Goal: Task Accomplishment & Management: Manage account settings

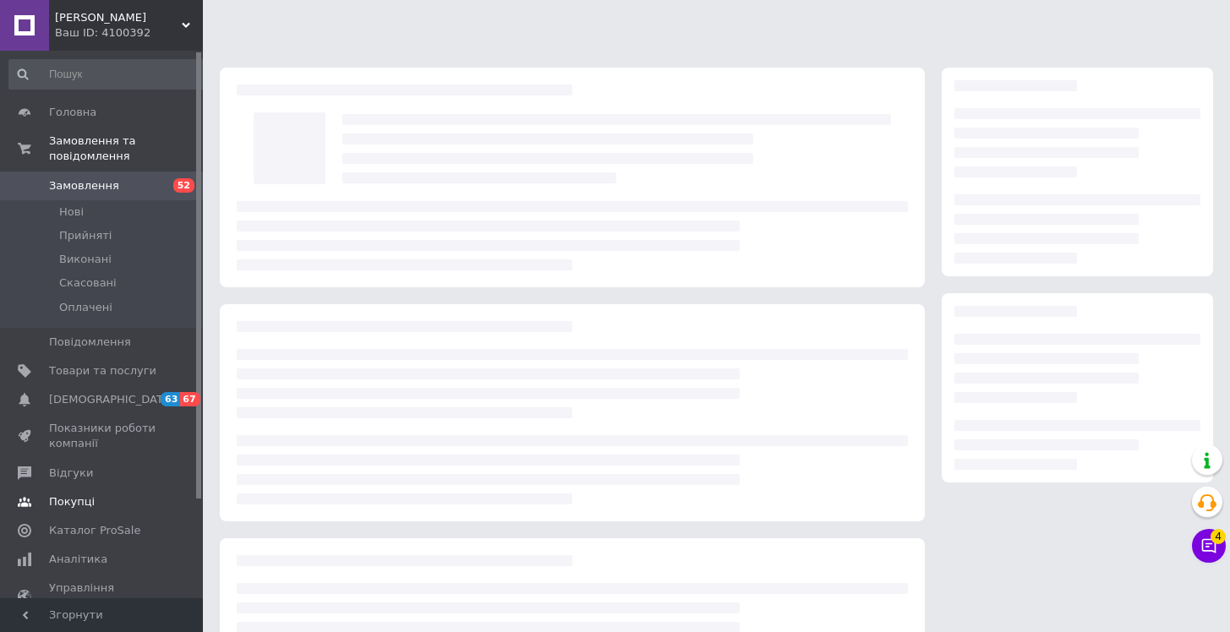
click at [96, 523] on span "Каталог ProSale" at bounding box center [94, 530] width 91 height 15
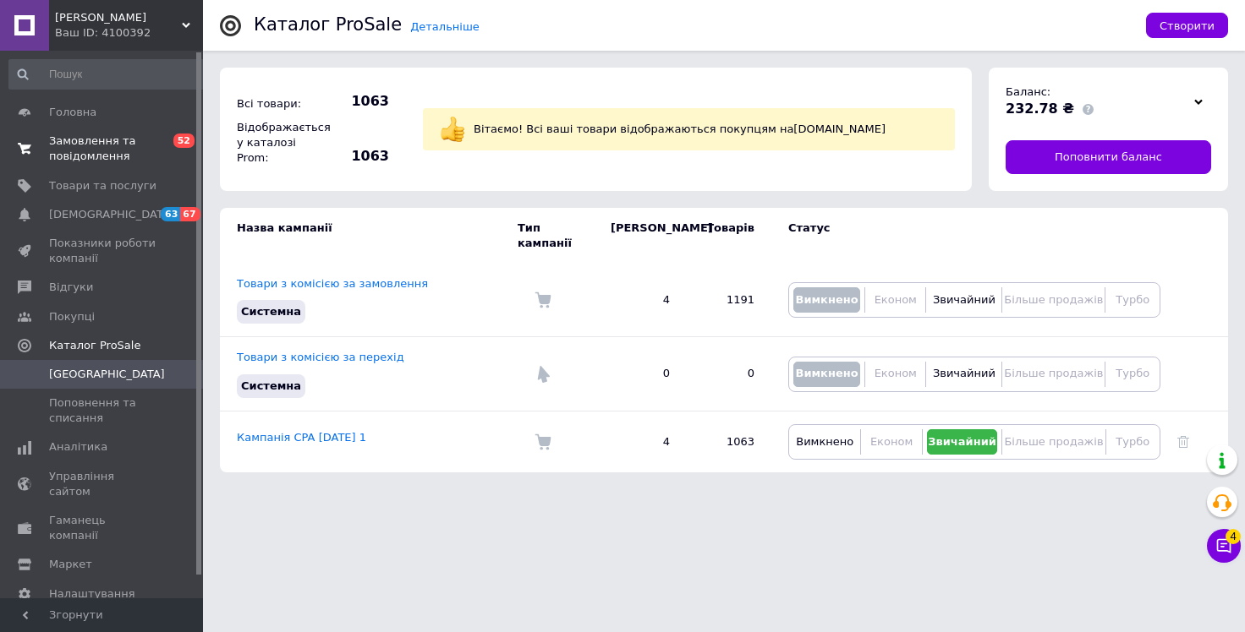
click at [92, 150] on span "Замовлення та повідомлення" at bounding box center [102, 149] width 107 height 30
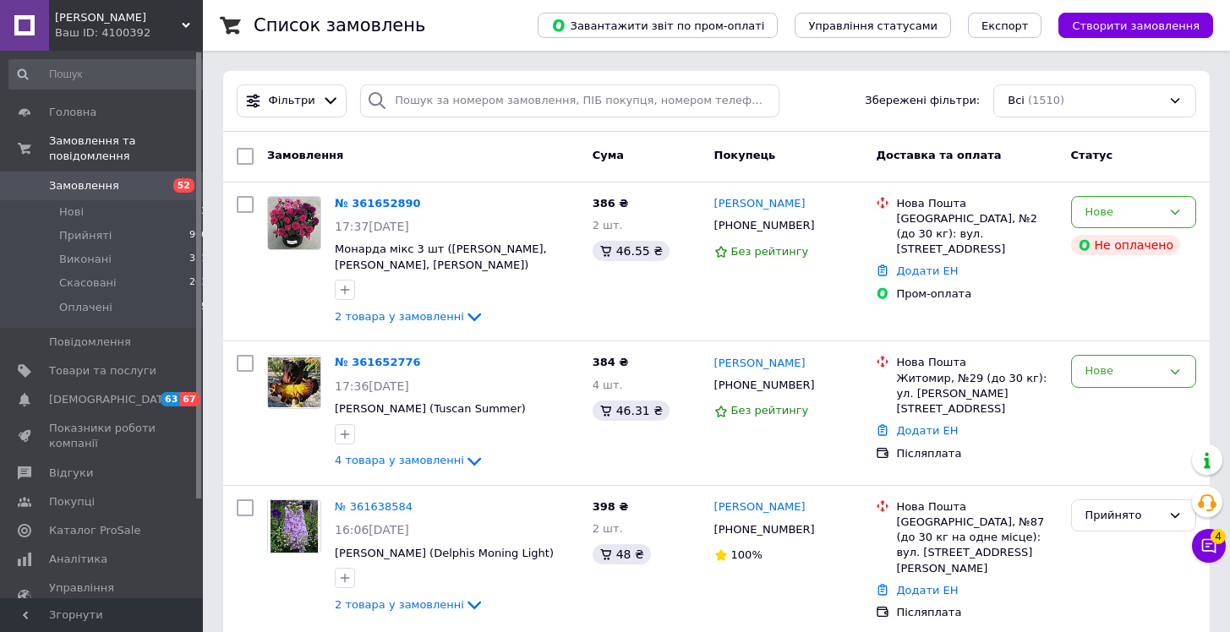
click at [832, 101] on div "Фільтри Збережені фільтри: Всі (1510)" at bounding box center [716, 101] width 973 height 33
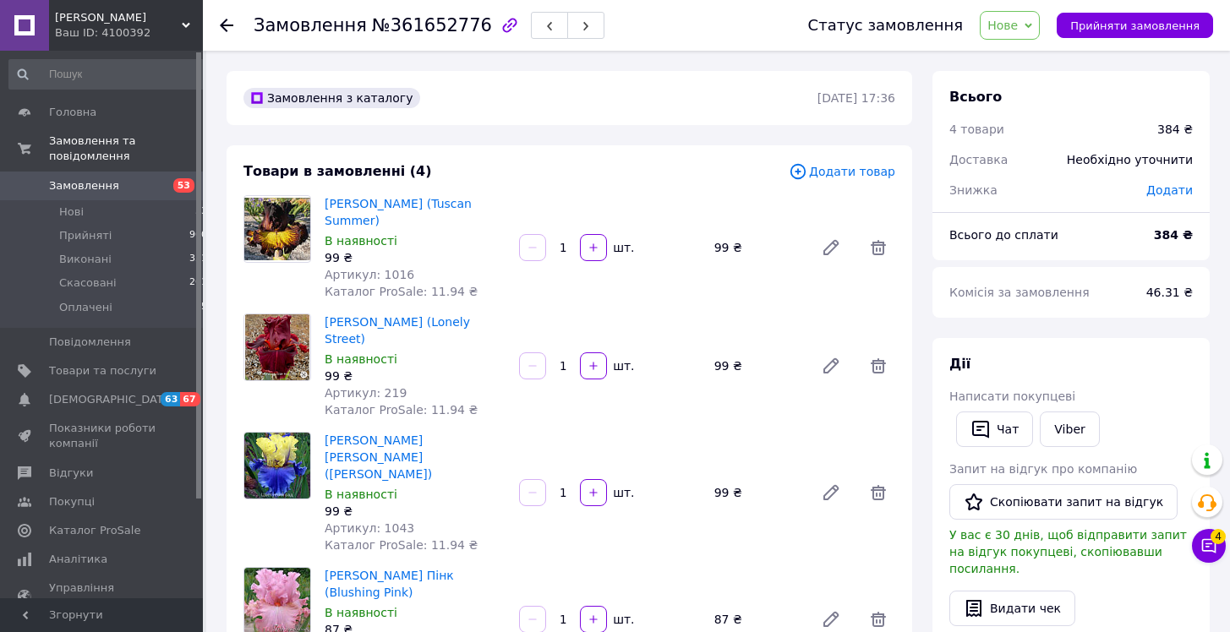
click at [1032, 27] on icon at bounding box center [1029, 26] width 8 height 8
click at [1035, 57] on li "Прийнято" at bounding box center [1020, 59] width 78 height 25
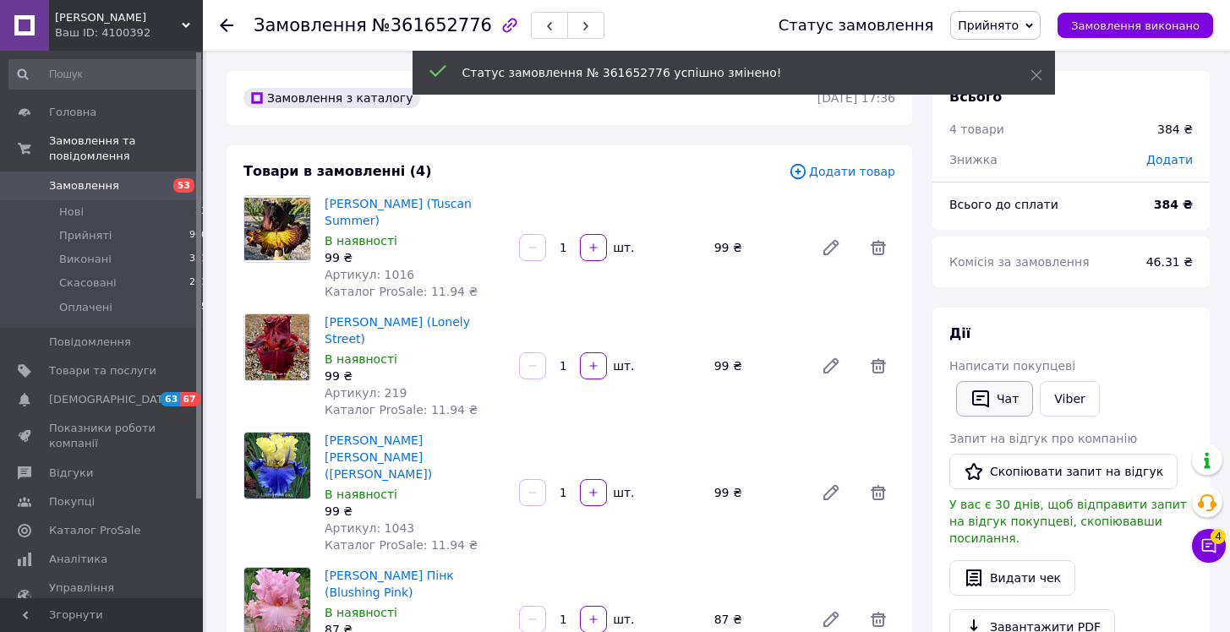
click at [1004, 400] on div "[PERSON_NAME] покупцеві   [PERSON_NAME] Запит на відгук про компанію   Скопіюва…" at bounding box center [1071, 527] width 244 height 405
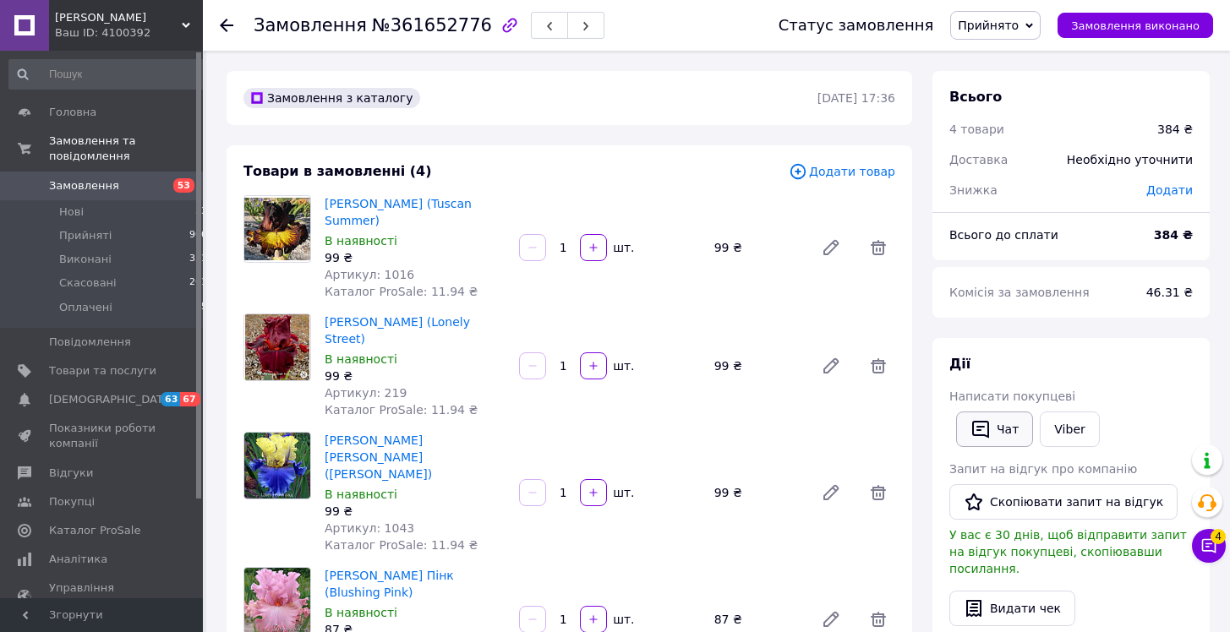
click at [995, 441] on button "Чат" at bounding box center [994, 430] width 77 height 36
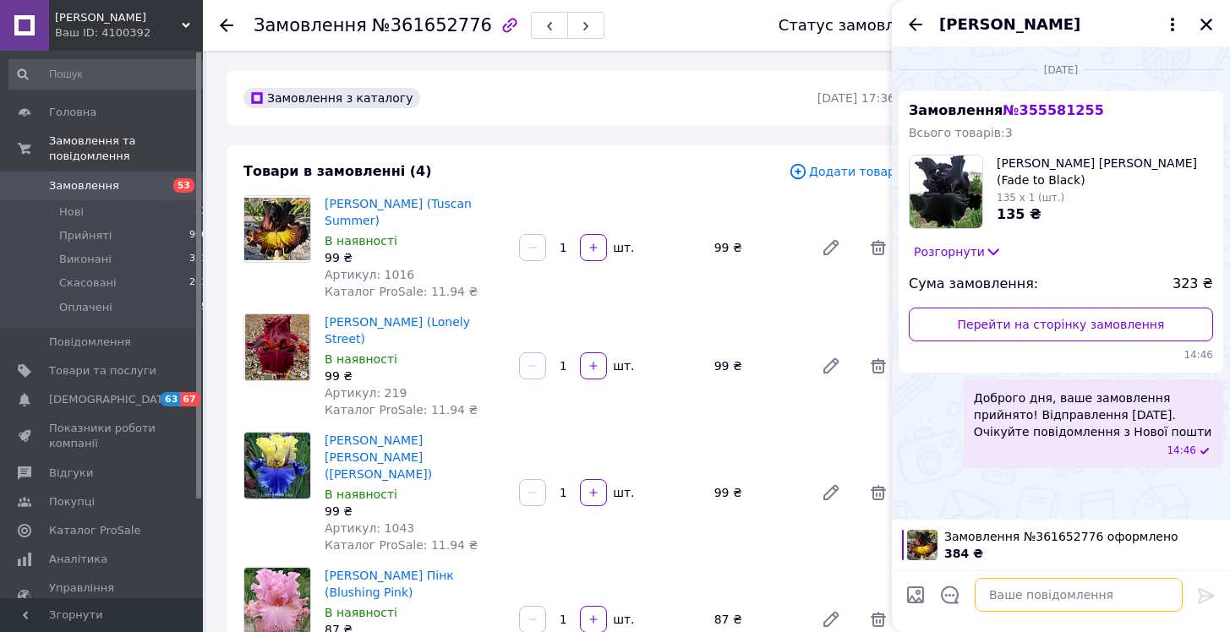
paste textarea "Тоник Numee (Нуми) Begin Anew"
drag, startPoint x: 1066, startPoint y: 593, endPoint x: 960, endPoint y: 583, distance: 106.9
click at [960, 583] on textarea "Тоник Numee (Нуми) Begin Anew" at bounding box center [1062, 595] width 242 height 34
type textarea "Т"
click at [911, 26] on icon "Назад" at bounding box center [916, 24] width 20 height 20
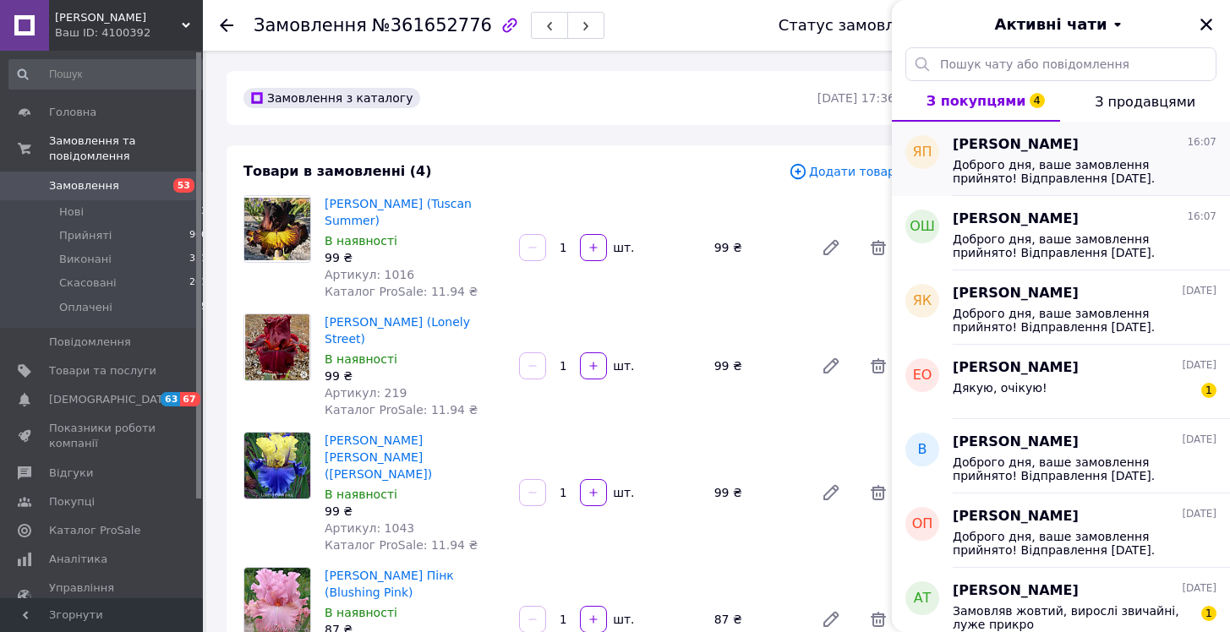
click at [1077, 183] on span "Доброго дня, ваше замовлення прийнято! Відправлення 15.09.2025. Очікуйте повідо…" at bounding box center [1073, 171] width 240 height 27
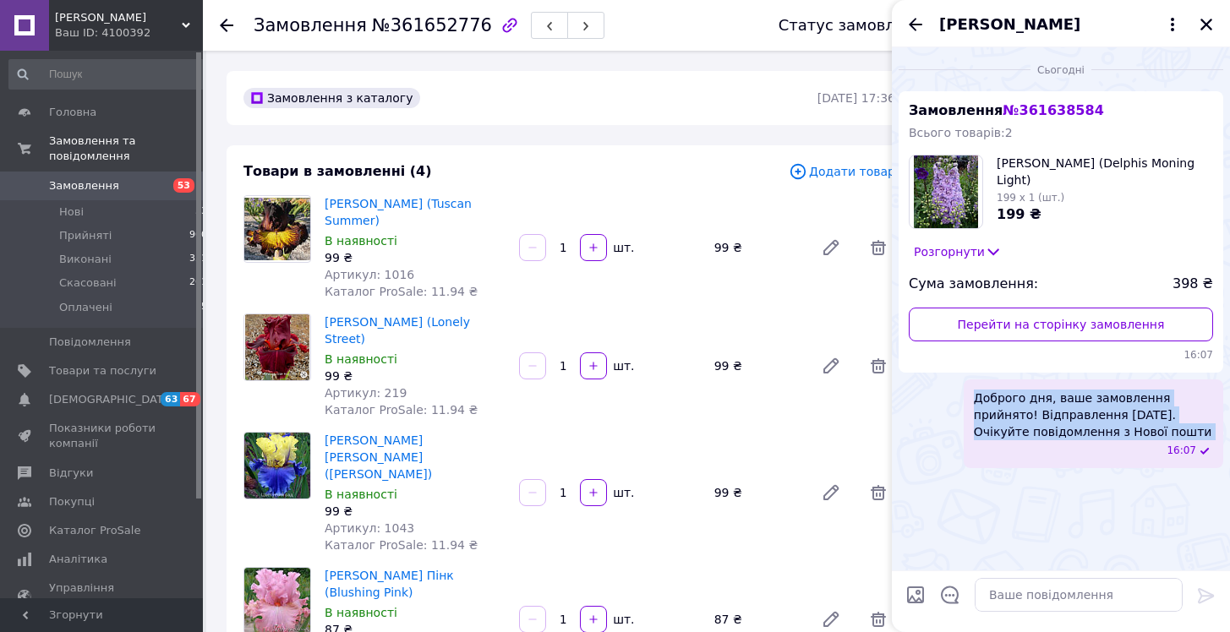
drag, startPoint x: 996, startPoint y: 403, endPoint x: 1100, endPoint y: 430, distance: 107.5
click at [1142, 444] on div "Доброго дня, ваше замовлення прийнято! Відправлення 15.09.2025. Очікуйте повідо…" at bounding box center [1094, 424] width 260 height 89
copy span "Доброго дня, ваше замовлення прийнято! Відправлення 15.09.2025. Очікуйте повідо…"
click at [1210, 17] on icon "Закрити" at bounding box center [1206, 24] width 15 height 15
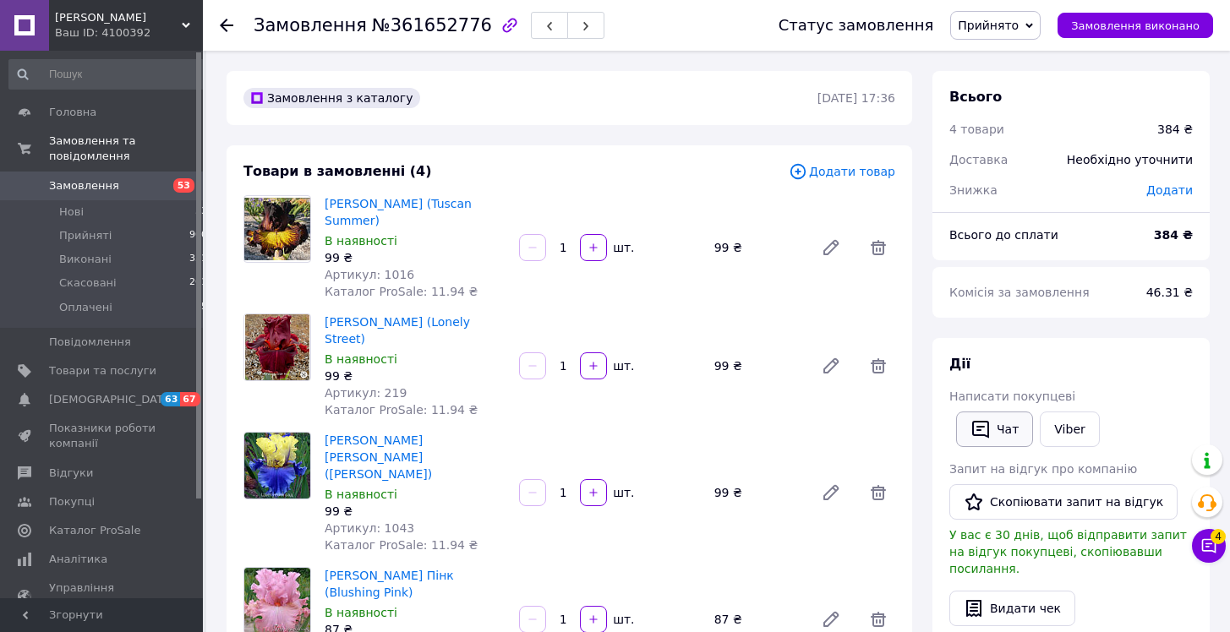
click at [1003, 426] on button "Чат" at bounding box center [994, 430] width 77 height 36
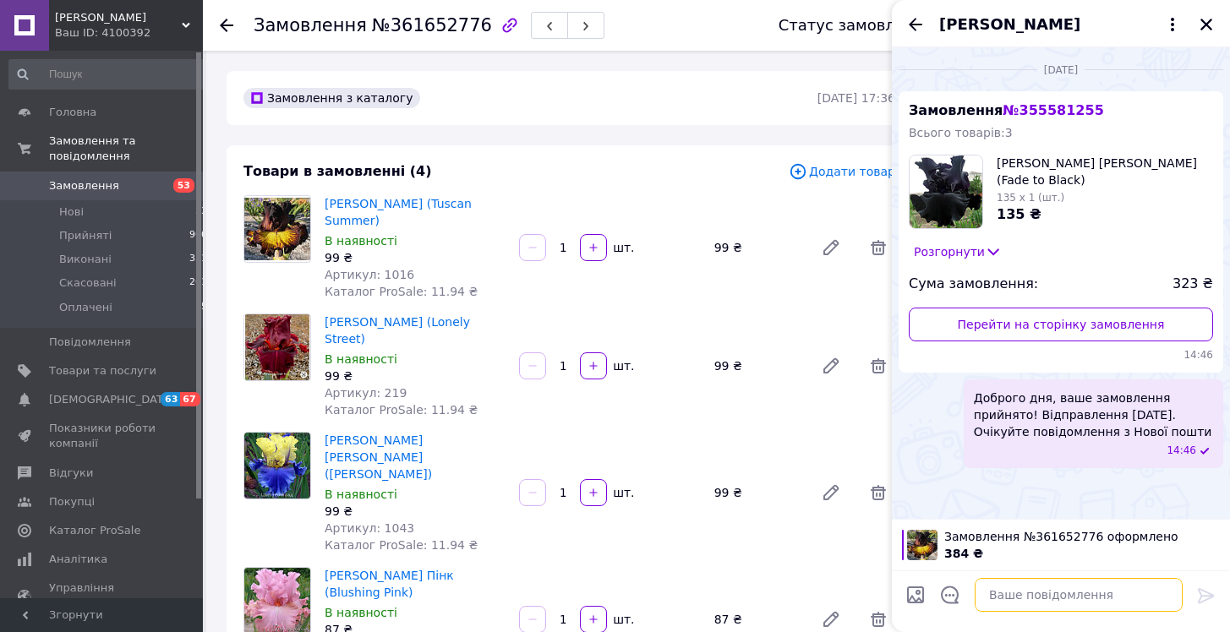
paste textarea "Доброго дня, ваше замовлення прийнято! Відправлення 15.09.2025. Очікуйте повідо…"
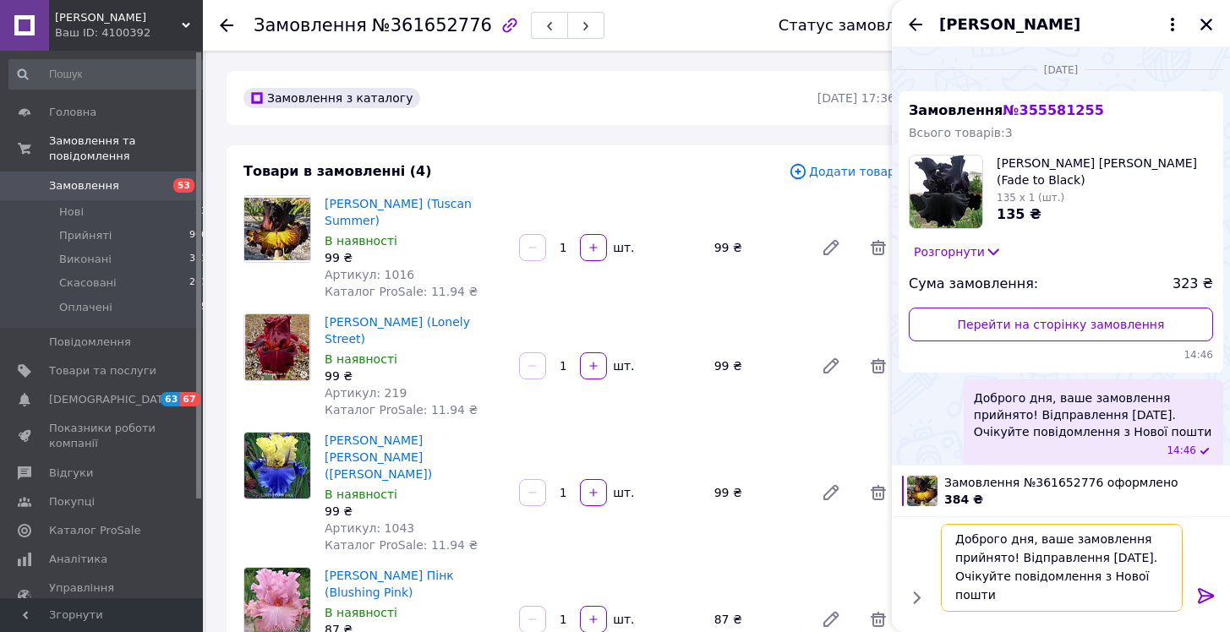
type textarea "Доброго дня, ваше замовлення прийнято! Відправлення 15.09.2025. Очікуйте повідо…"
click at [1196, 589] on icon at bounding box center [1206, 596] width 20 height 20
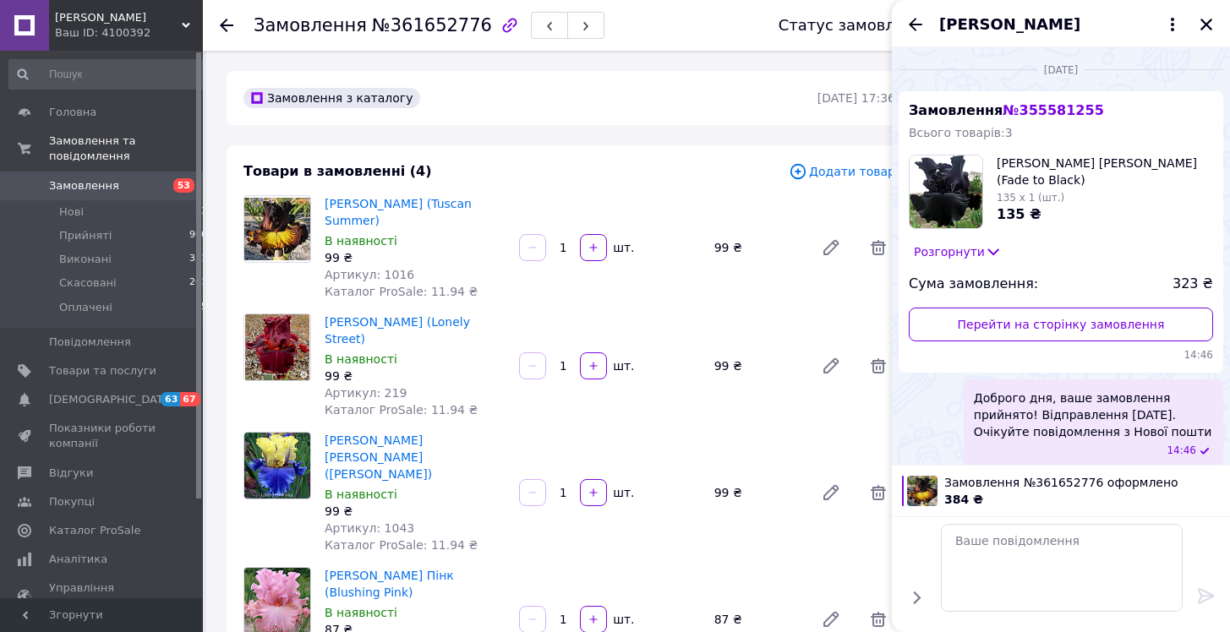
scroll to position [0, 0]
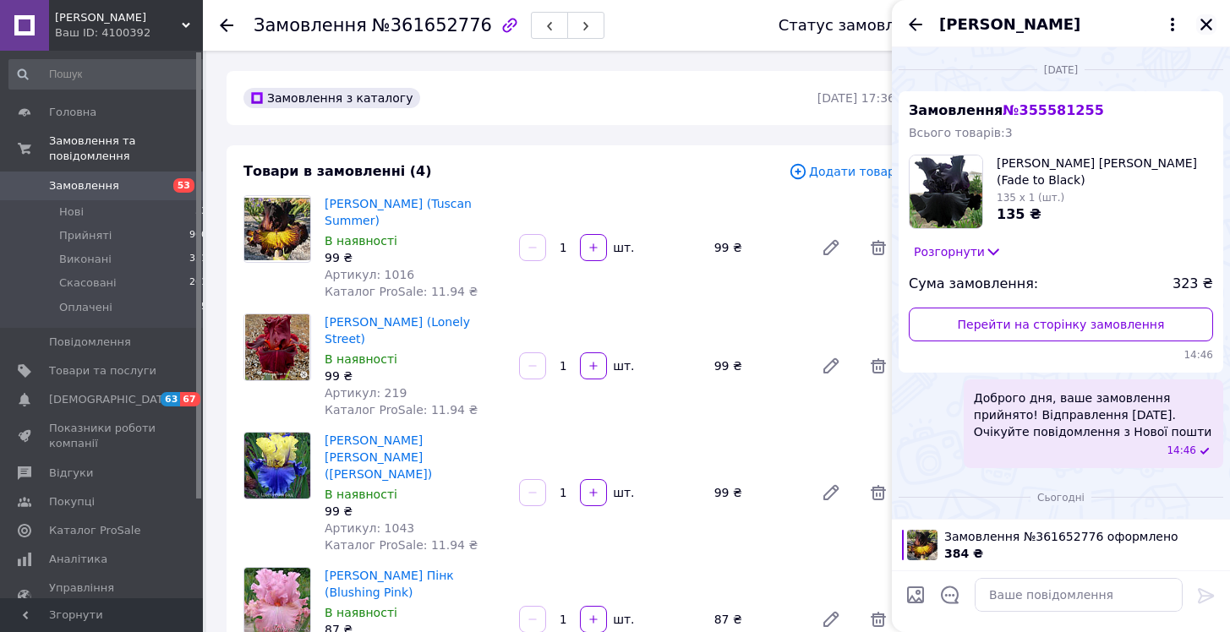
click at [1206, 26] on icon "Закрити" at bounding box center [1207, 25] width 12 height 12
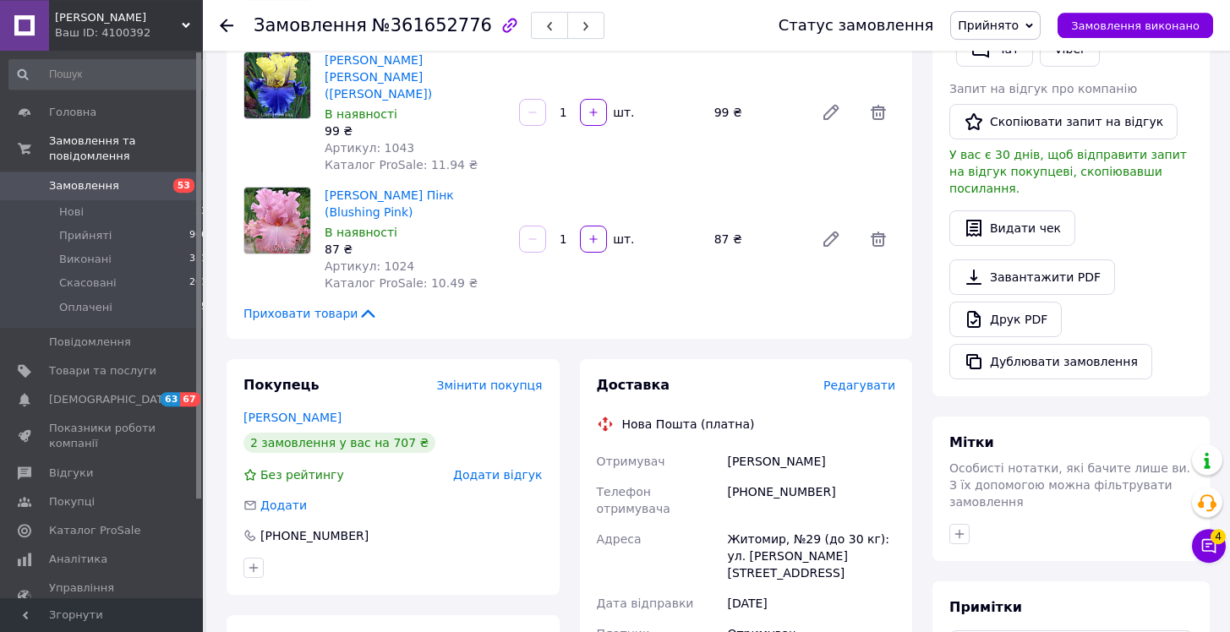
scroll to position [517, 0]
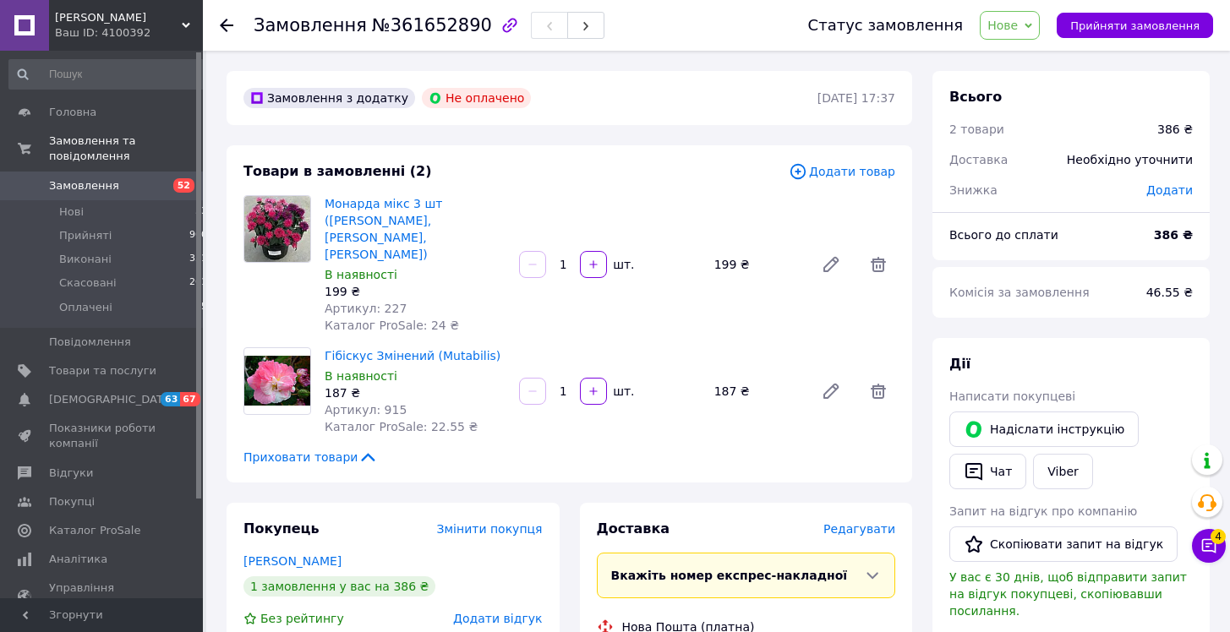
click at [1032, 23] on icon at bounding box center [1029, 26] width 8 height 8
click at [1037, 55] on li "Прийнято" at bounding box center [1020, 59] width 78 height 25
click at [987, 471] on button "Чат" at bounding box center [987, 472] width 77 height 36
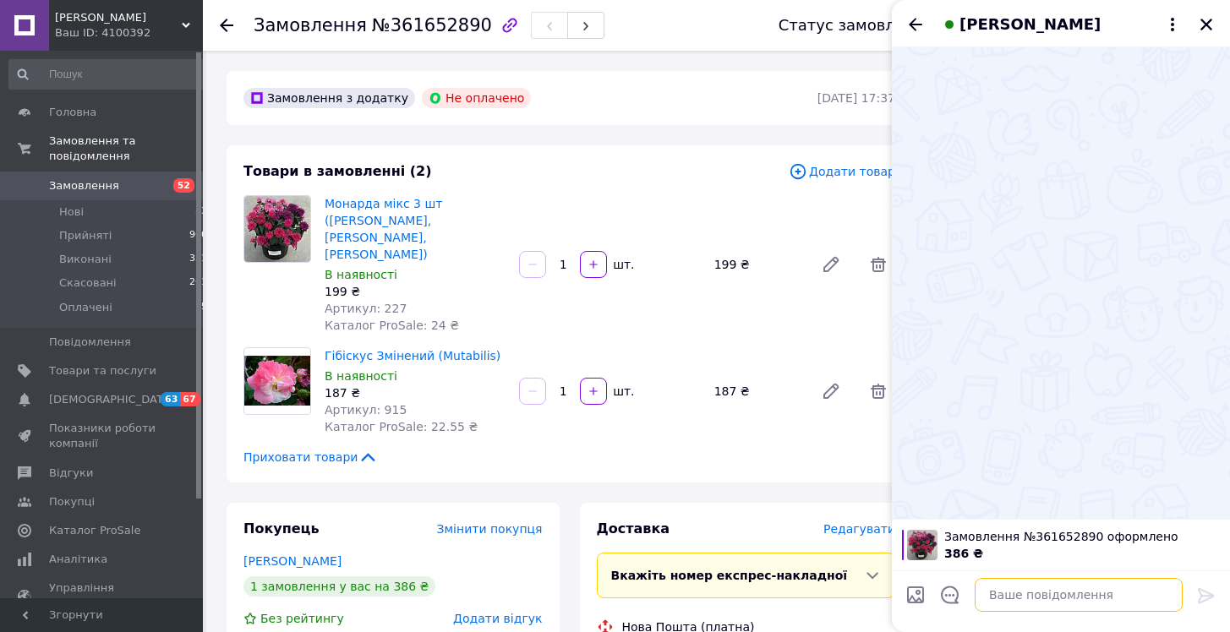
paste textarea "Доброго дня, ваше замовлення прийнято! Відправлення 15.09.2025. Очікуйте повідо…"
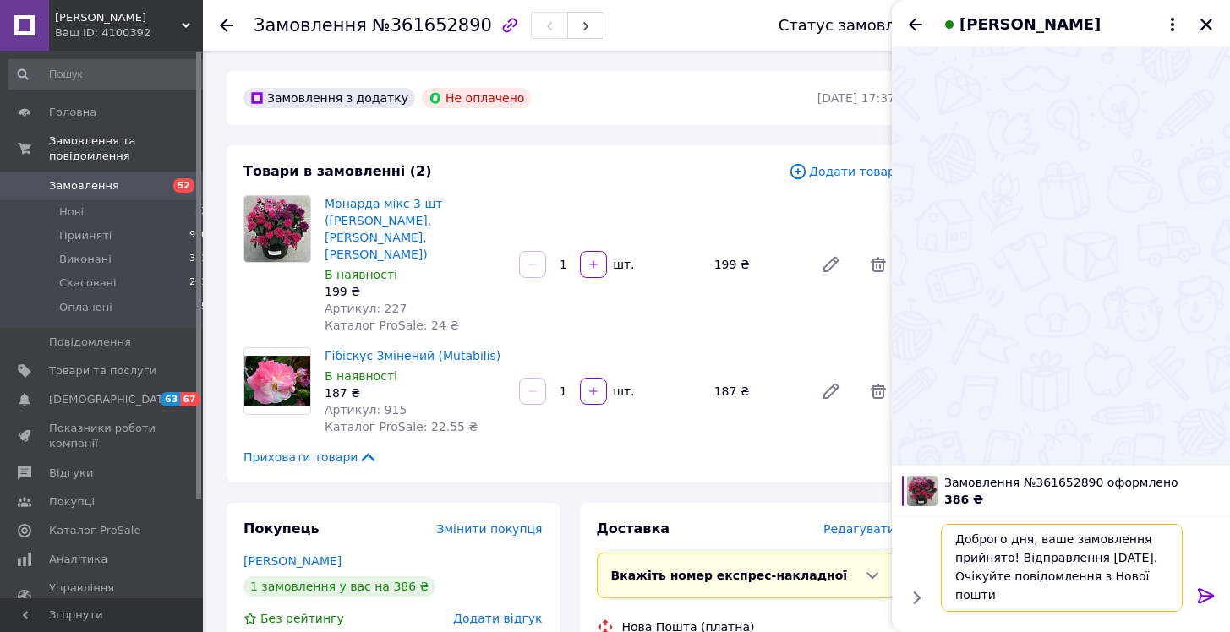
type textarea "Доброго дня, ваше замовлення прийнято! Відправлення 15.09.2025. Очікуйте повідо…"
click at [1196, 591] on div at bounding box center [1207, 599] width 34 height 40
click at [1207, 589] on icon at bounding box center [1206, 596] width 20 height 20
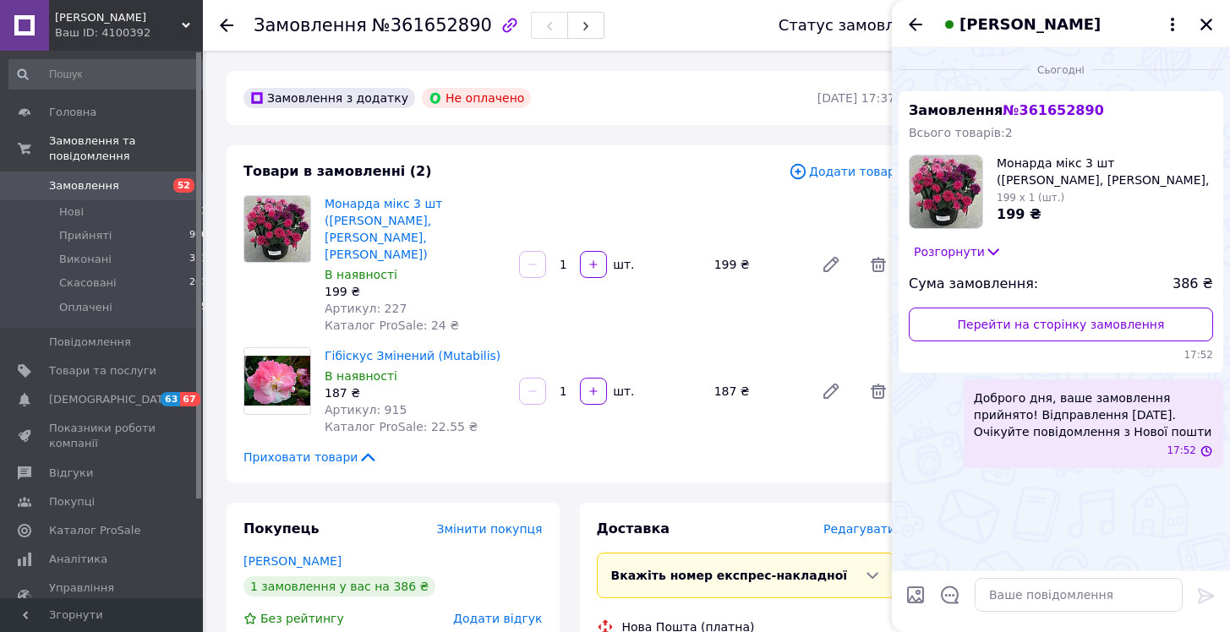
scroll to position [0, 0]
click at [1209, 23] on icon "Закрити" at bounding box center [1207, 25] width 12 height 12
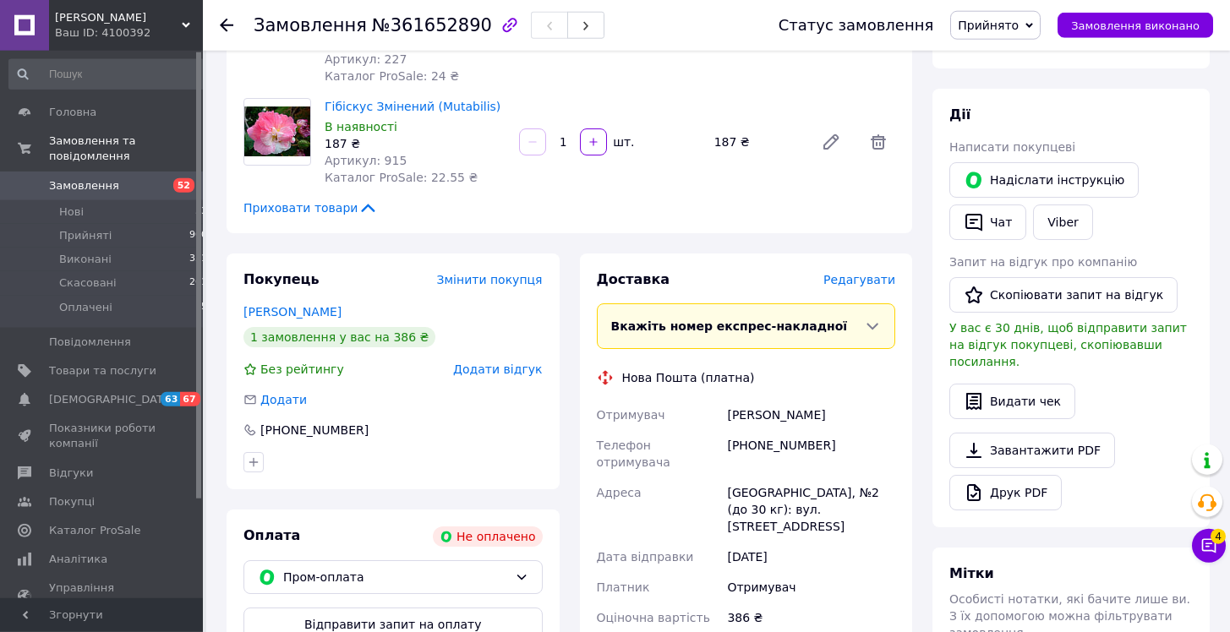
scroll to position [259, 0]
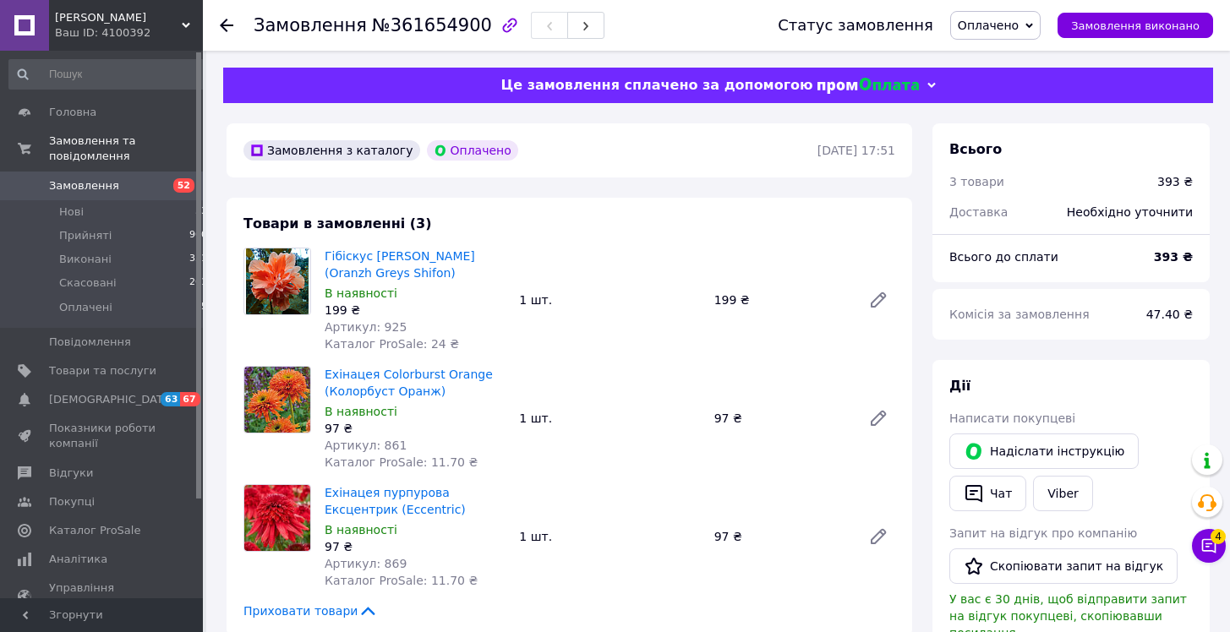
click at [1033, 24] on icon at bounding box center [1030, 26] width 8 height 8
click at [1020, 62] on li "Прийнято" at bounding box center [995, 59] width 89 height 25
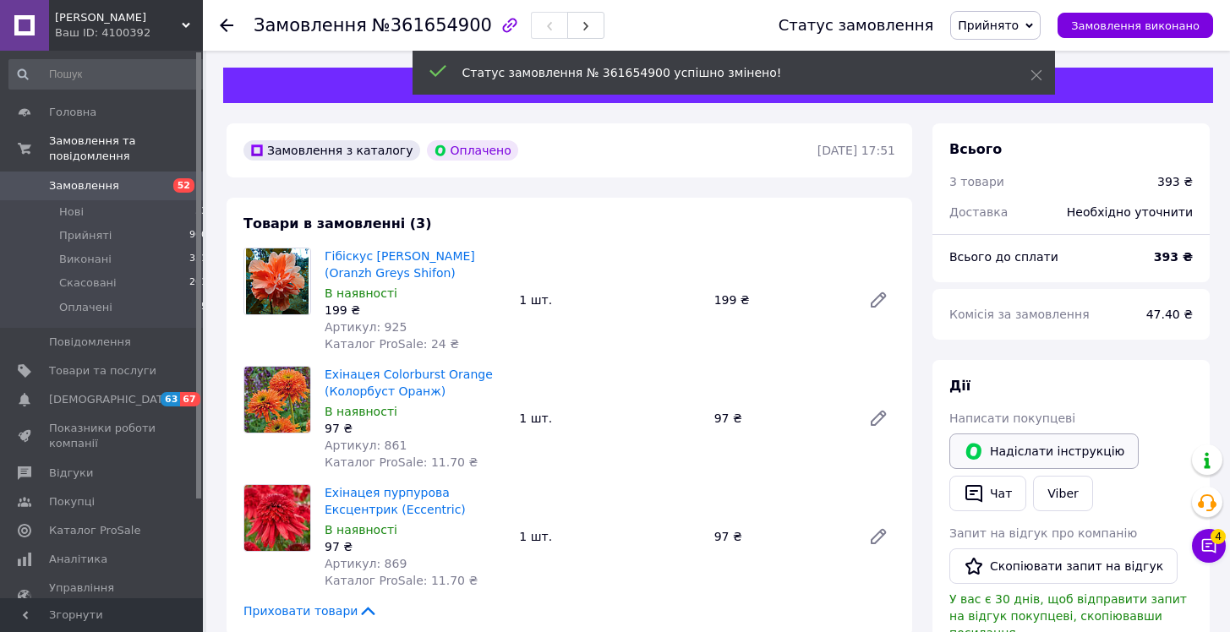
click at [994, 467] on button "Надіслати інструкцію" at bounding box center [1043, 452] width 189 height 36
click at [985, 498] on button "Чат" at bounding box center [987, 494] width 77 height 36
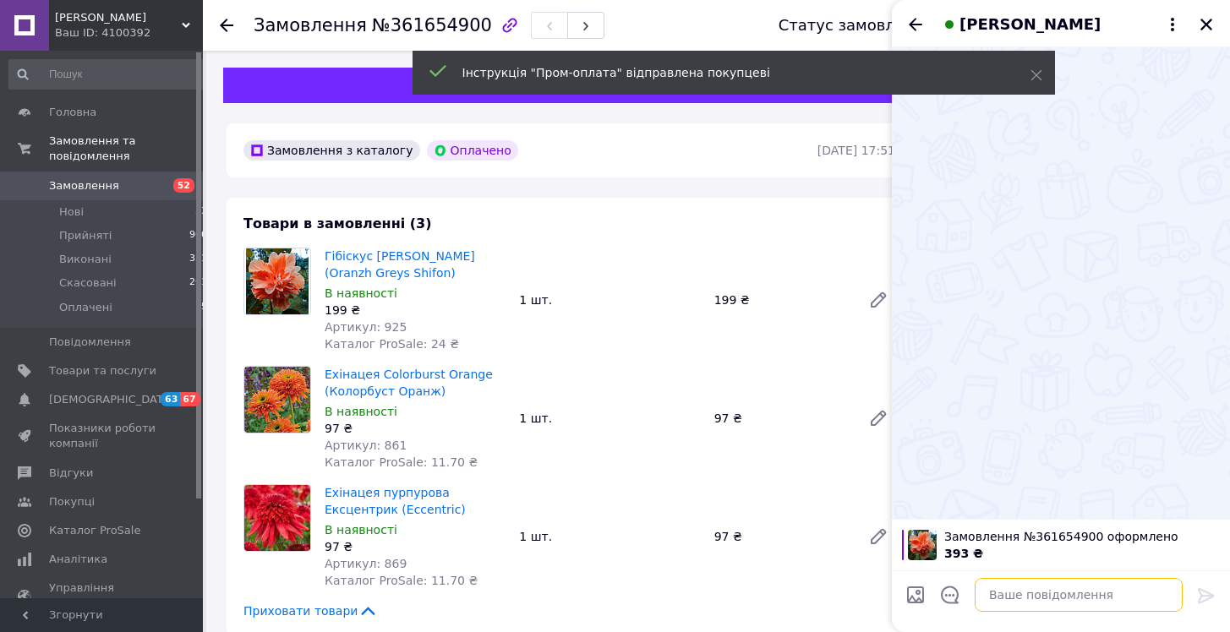
paste textarea "Доброго дня, ваше замовлення прийнято! Відправлення 15.09.2025. Очікуйте повідо…"
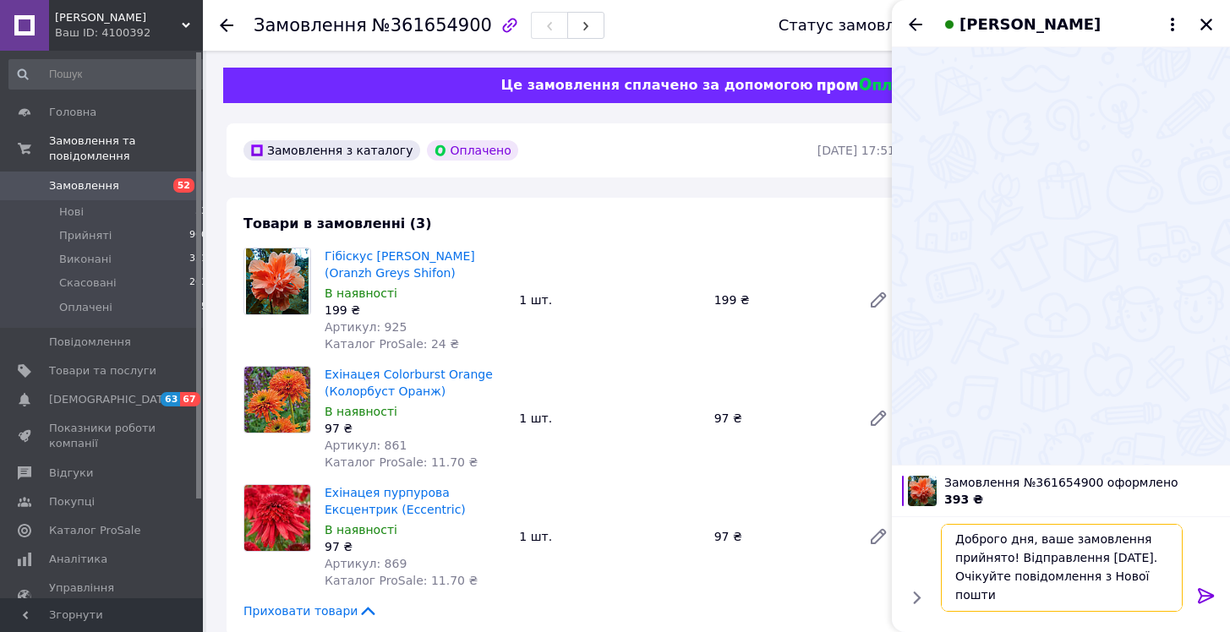
type textarea "Доброго дня, ваше замовлення прийнято! Відправлення 15.09.2025. Очікуйте повідо…"
click at [1208, 592] on icon at bounding box center [1206, 595] width 16 height 15
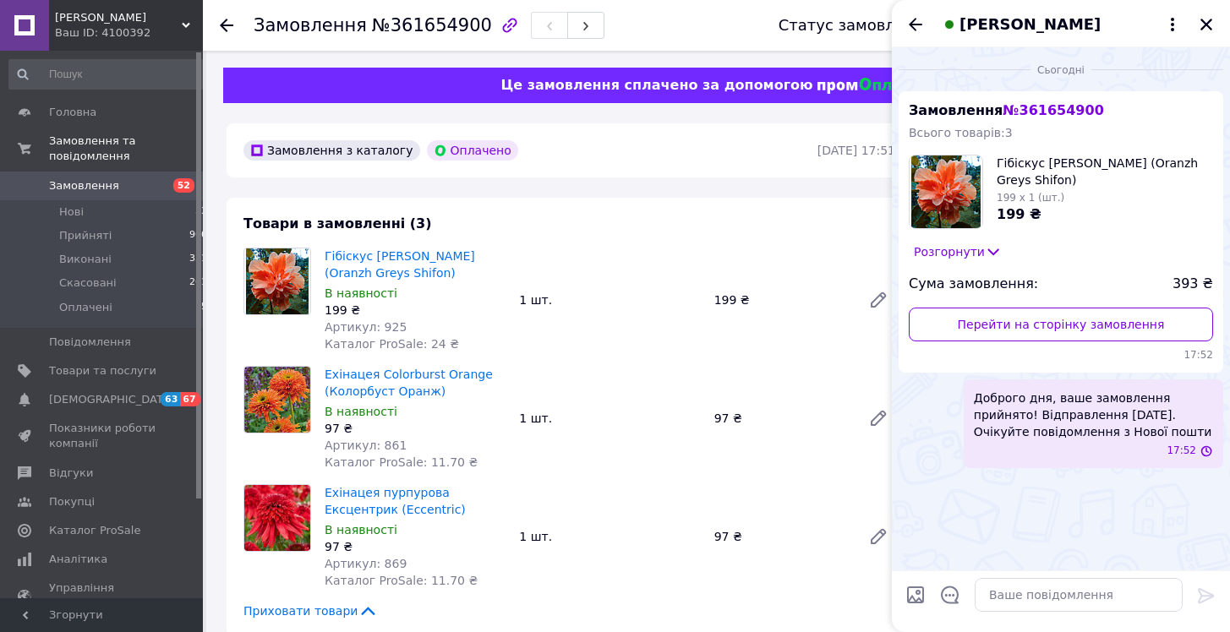
scroll to position [0, 0]
click at [1207, 26] on icon "Закрити" at bounding box center [1206, 24] width 15 height 15
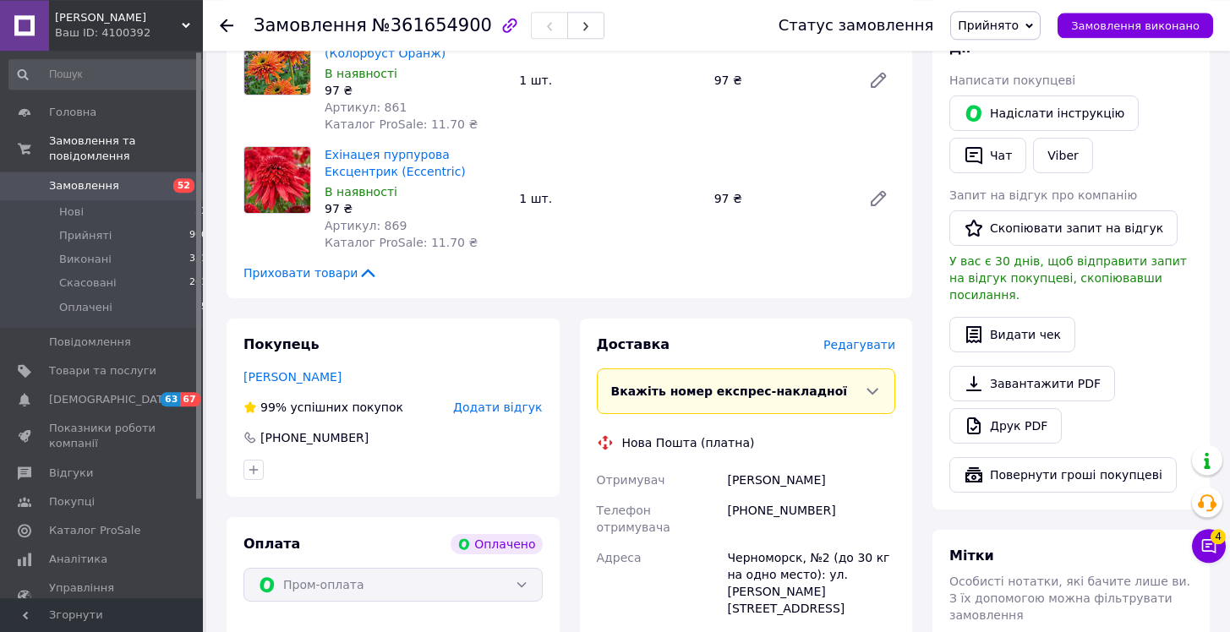
scroll to position [431, 0]
